Goal: Transaction & Acquisition: Purchase product/service

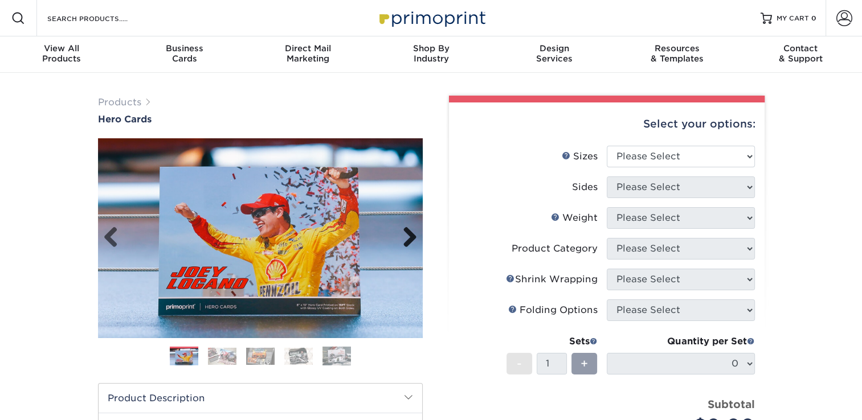
click at [412, 234] on link "Next" at bounding box center [405, 238] width 23 height 23
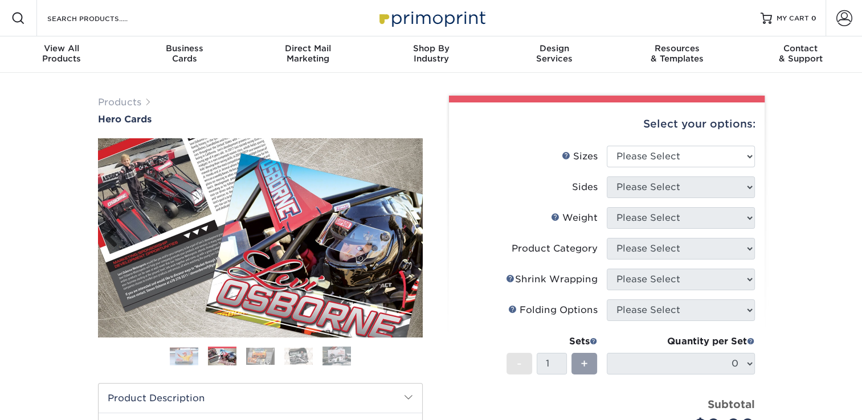
click at [412, 234] on link "Next" at bounding box center [405, 238] width 23 height 23
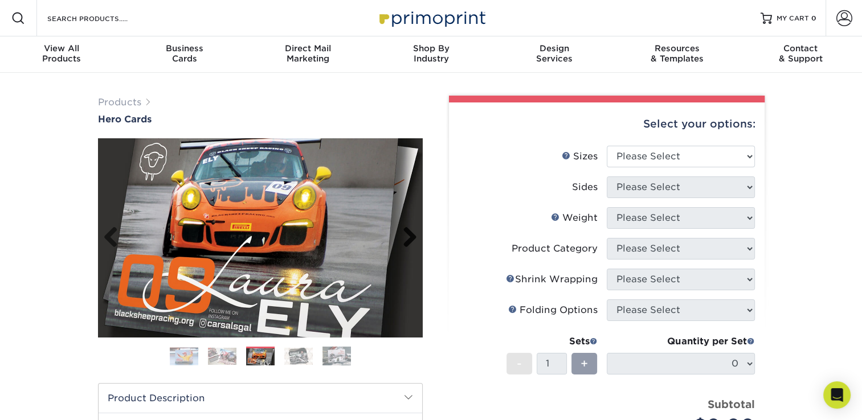
click at [412, 234] on link "Next" at bounding box center [405, 238] width 23 height 23
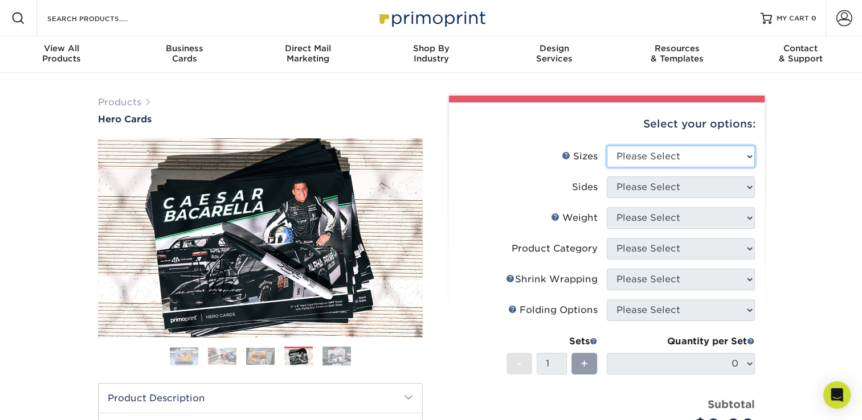
click at [689, 158] on select "Please Select 1.5" x 7" 4" x 6" 5" x 7" 6" x 8" 6" x 8.5" 6" x 9" 7" x 8.5" 7.5…" at bounding box center [681, 157] width 148 height 22
click at [383, 116] on h1 "Hero Cards" at bounding box center [260, 119] width 325 height 11
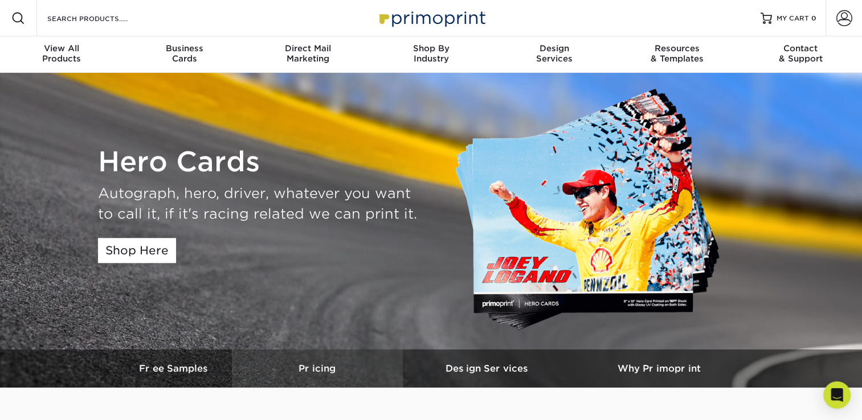
click at [314, 373] on h3 "Pricing" at bounding box center [317, 368] width 171 height 11
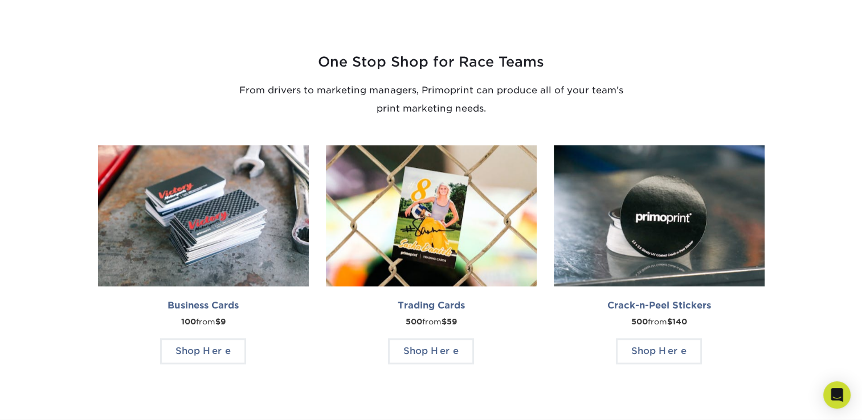
scroll to position [1052, 0]
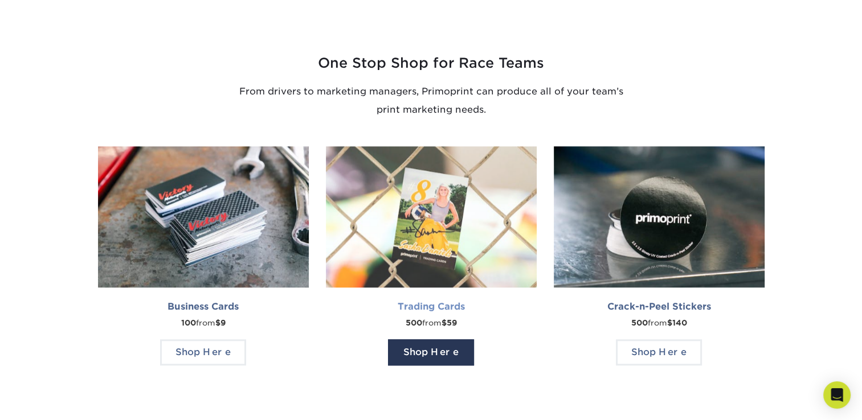
click at [433, 354] on span "Shop Here" at bounding box center [431, 352] width 86 height 26
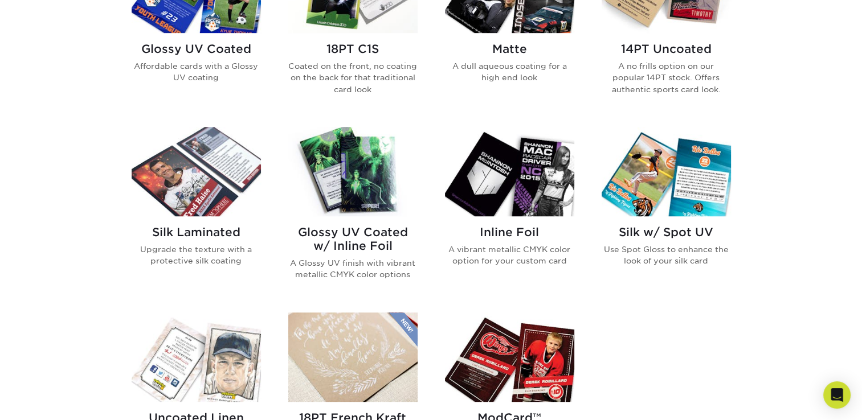
scroll to position [632, 0]
click at [507, 244] on p "A vibrant metallic CMYK color option for your custom card" at bounding box center [509, 255] width 129 height 23
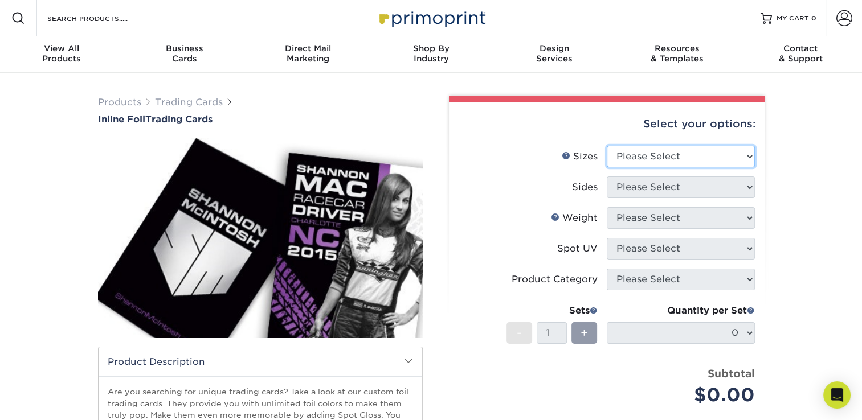
click at [649, 146] on select "Please Select 2.5" x 3.5"" at bounding box center [681, 157] width 148 height 22
select select "2.50x3.50"
click at [607, 146] on select "Please Select 2.5" x 3.5"" at bounding box center [681, 157] width 148 height 22
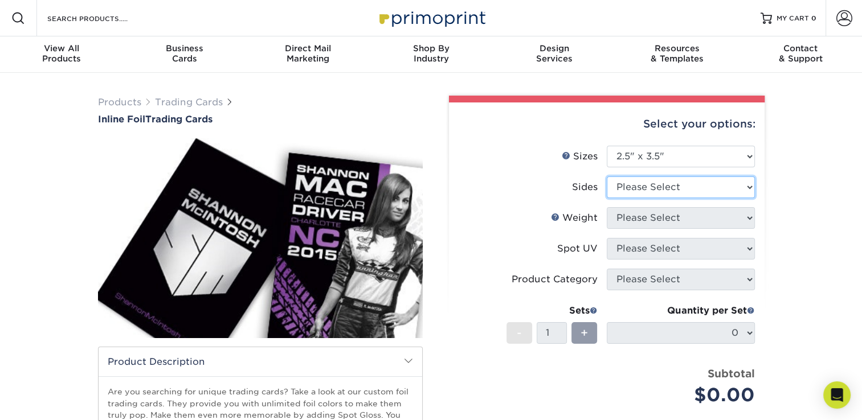
click at [652, 190] on select "Please Select Print Both Sides - Foil Back Only Print Both Sides - Foil Both Si…" at bounding box center [681, 188] width 148 height 22
select select "e9e9dfb3-fba1-4d60-972c-fd9ca5904d33"
click at [607, 177] on select "Please Select Print Both Sides - Foil Back Only Print Both Sides - Foil Both Si…" at bounding box center [681, 188] width 148 height 22
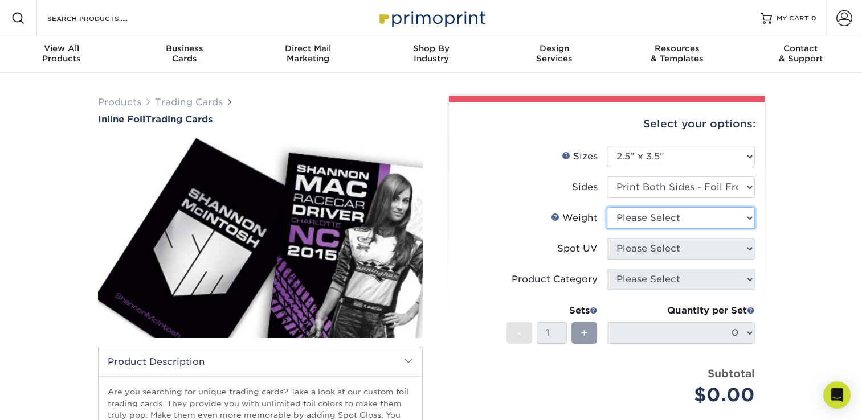
click at [674, 215] on select "Please Select 16PT" at bounding box center [681, 218] width 148 height 22
select select "16PT"
click at [607, 207] on select "Please Select 16PT" at bounding box center [681, 218] width 148 height 22
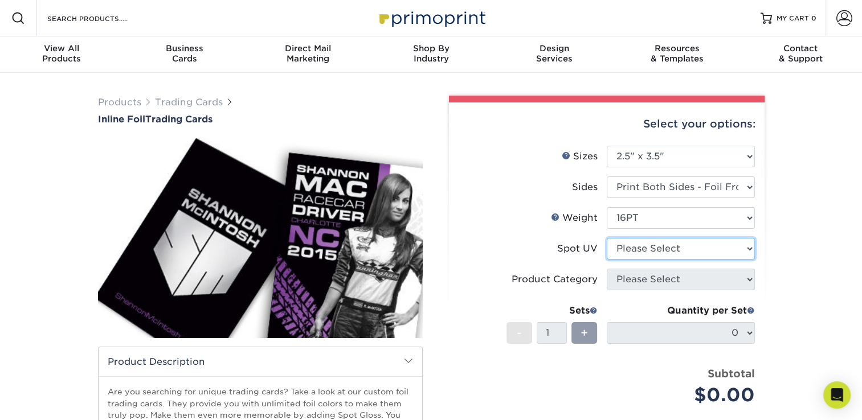
click at [649, 249] on select "Please Select No Spot UV Front and Back (Both Sides) Front Only Back Only" at bounding box center [681, 249] width 148 height 22
select select "3"
click at [607, 238] on select "Please Select No Spot UV Front and Back (Both Sides) Front Only Back Only" at bounding box center [681, 249] width 148 height 22
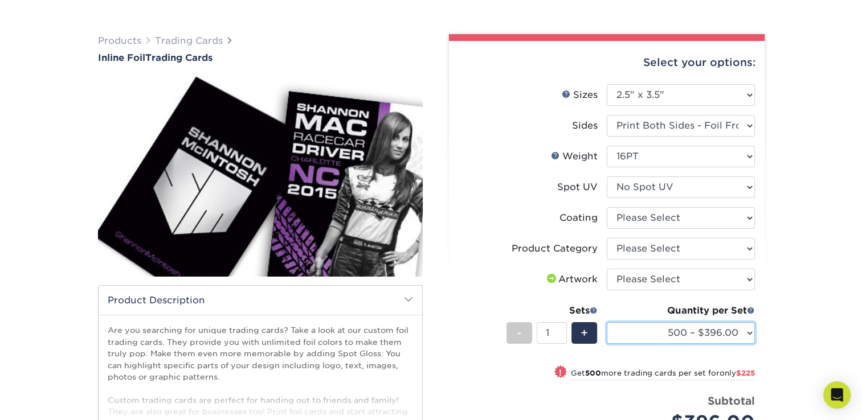
click at [704, 337] on select "500 – $396.00 1000 – $621.00 2500 – $896.00 5000 – $1262.00" at bounding box center [681, 333] width 148 height 22
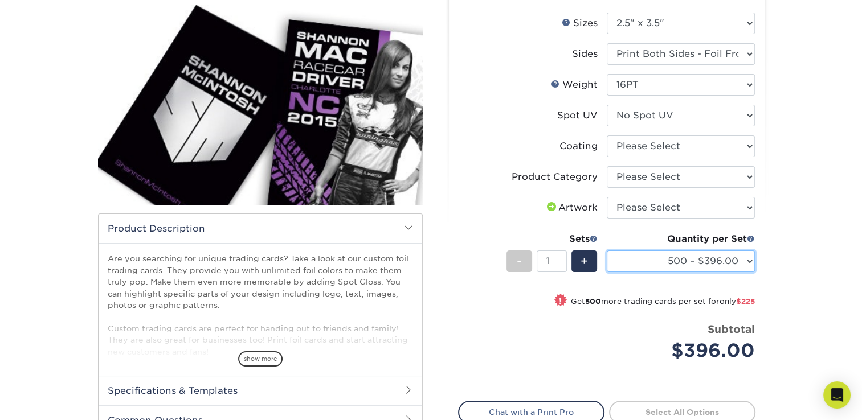
scroll to position [134, 0]
